Goal: Task Accomplishment & Management: Use online tool/utility

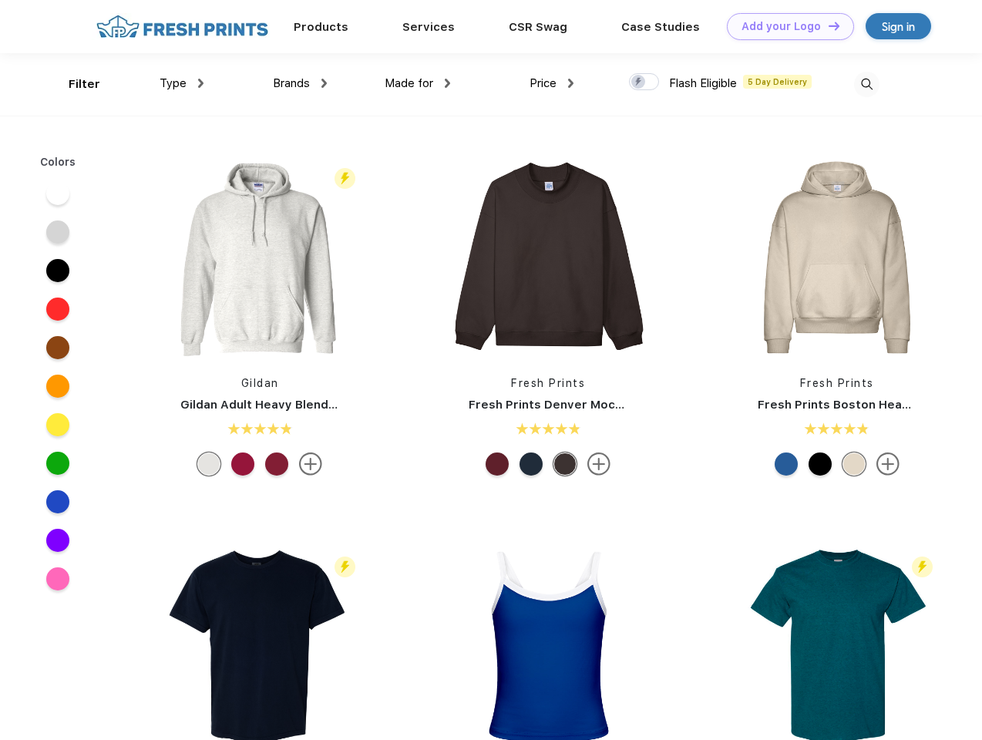
click at [785, 26] on link "Add your Logo Design Tool" at bounding box center [790, 26] width 127 height 27
click at [0, 0] on div "Design Tool" at bounding box center [0, 0] width 0 height 0
click at [827, 25] on link "Add your Logo Design Tool" at bounding box center [790, 26] width 127 height 27
click at [74, 84] on div "Filter" at bounding box center [85, 85] width 32 height 18
click at [182, 83] on span "Type" at bounding box center [173, 83] width 27 height 14
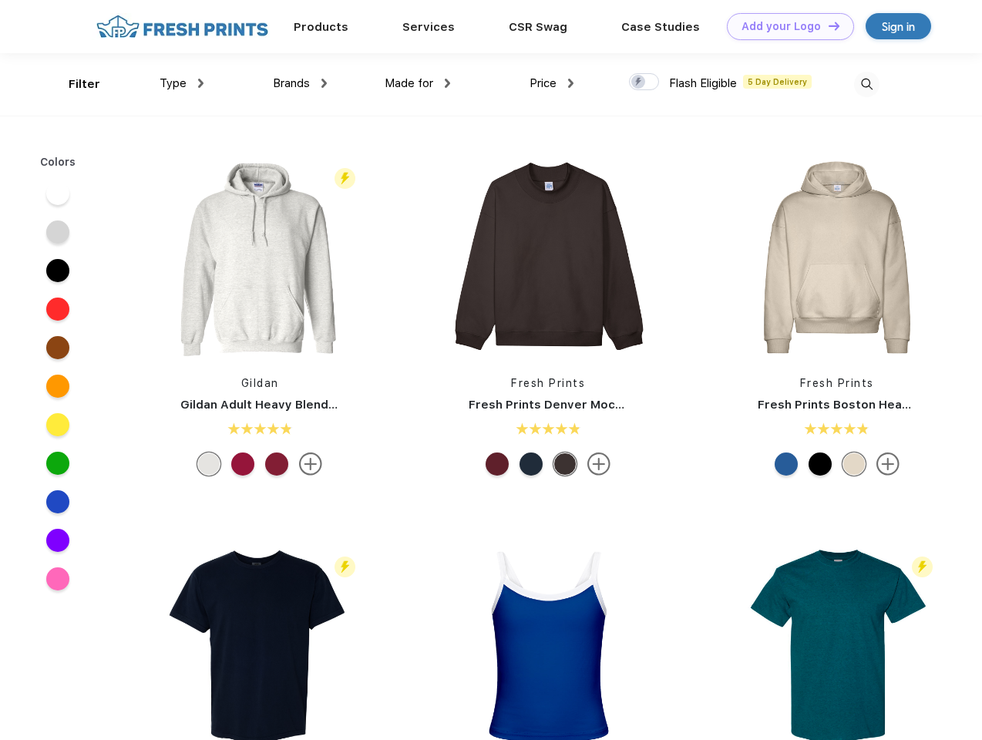
click at [300, 83] on span "Brands" at bounding box center [291, 83] width 37 height 14
click at [418, 83] on span "Made for" at bounding box center [409, 83] width 49 height 14
click at [552, 83] on span "Price" at bounding box center [543, 83] width 27 height 14
click at [645, 83] on div at bounding box center [644, 81] width 30 height 17
click at [639, 83] on input "checkbox" at bounding box center [634, 77] width 10 height 10
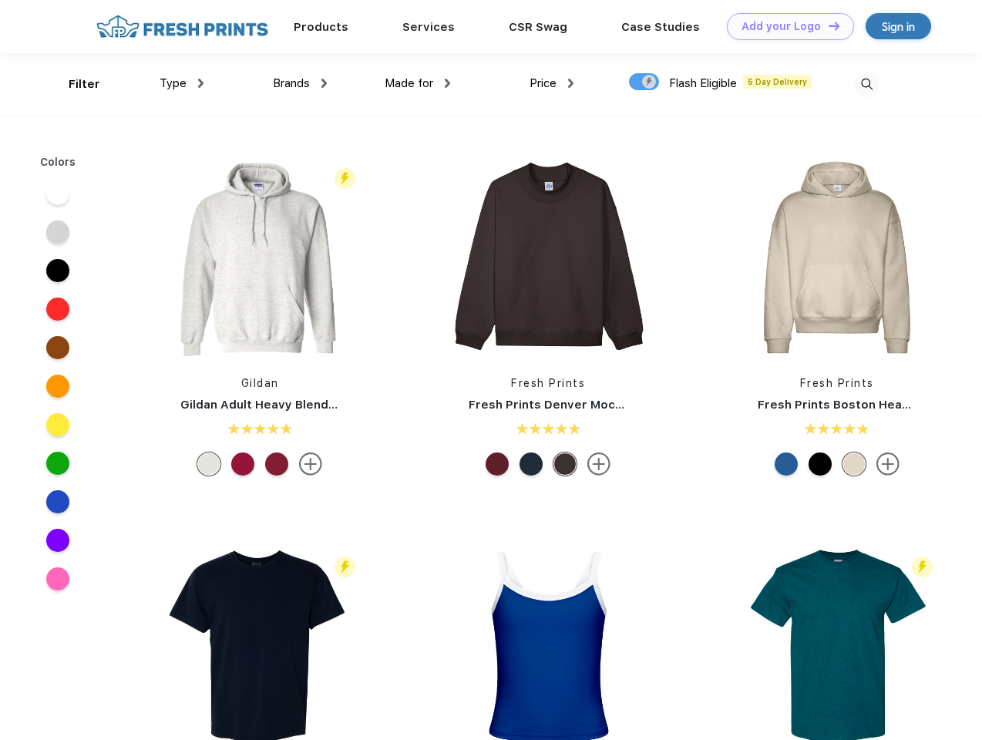
click at [867, 84] on img at bounding box center [866, 84] width 25 height 25
